Goal: Check status

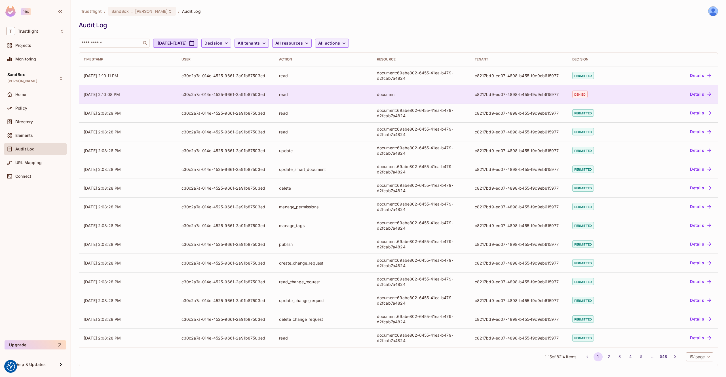
click at [317, 98] on td "read" at bounding box center [324, 94] width 98 height 19
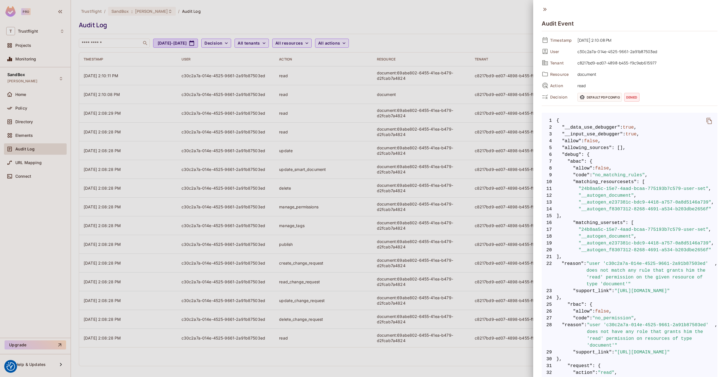
click at [706, 121] on icon "delete" at bounding box center [708, 121] width 5 height 6
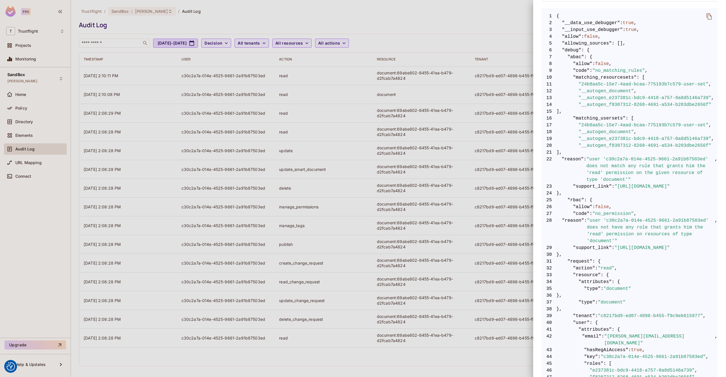
scroll to position [254, 0]
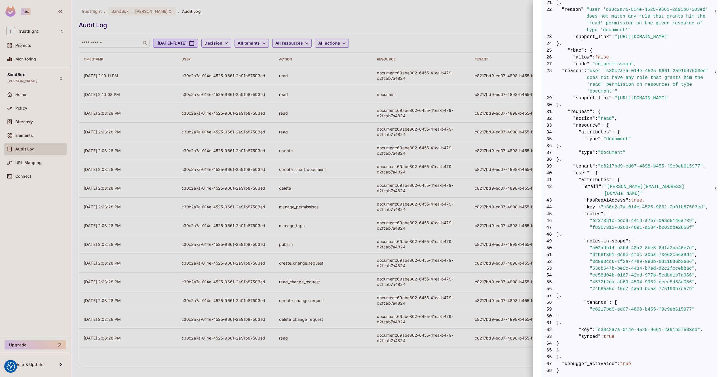
drag, startPoint x: 238, startPoint y: 13, endPoint x: 242, endPoint y: 15, distance: 4.3
click at [238, 13] on div at bounding box center [363, 188] width 726 height 377
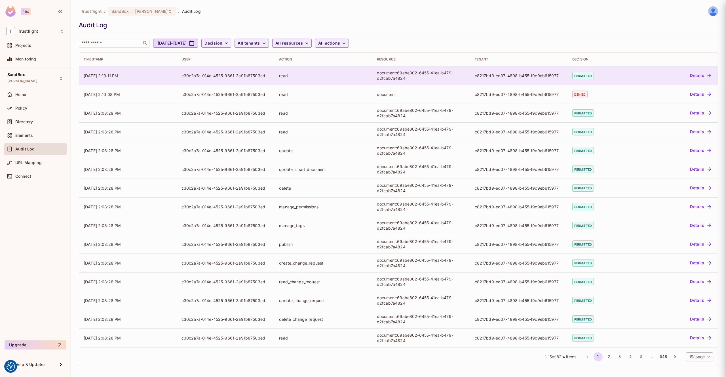
scroll to position [0, 0]
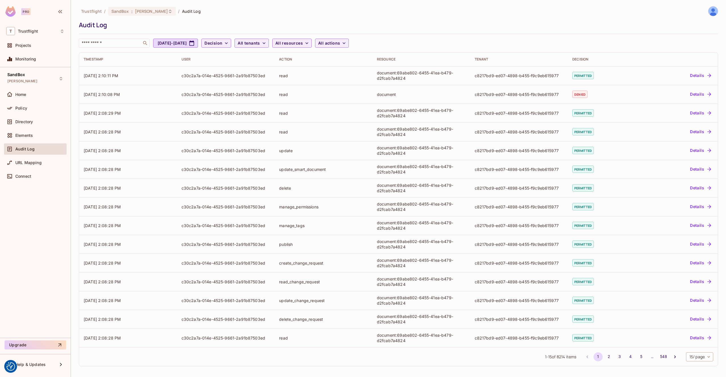
click at [36, 145] on div "Audit Log" at bounding box center [35, 148] width 58 height 7
click at [25, 150] on span "Audit Log" at bounding box center [24, 149] width 19 height 5
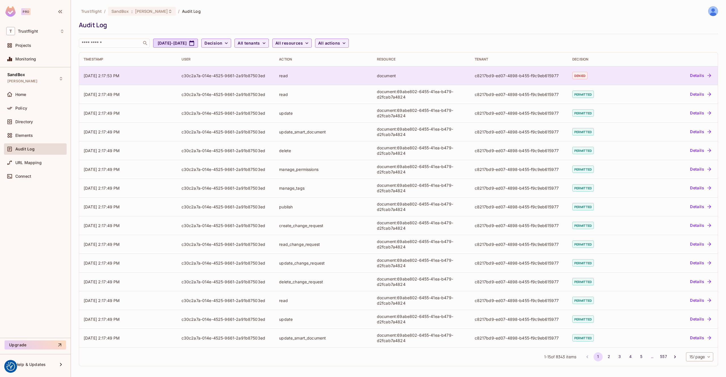
click at [135, 79] on td "[DATE] 2:17:53 PM" at bounding box center [128, 75] width 98 height 19
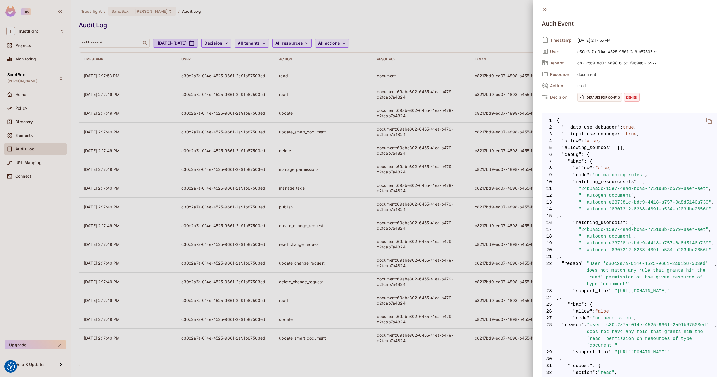
click at [712, 121] on icon "delete" at bounding box center [708, 121] width 5 height 6
